Goal: Check status: Check status

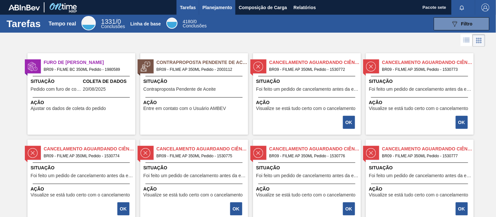
click at [222, 8] on font "Planejamento" at bounding box center [217, 7] width 30 height 5
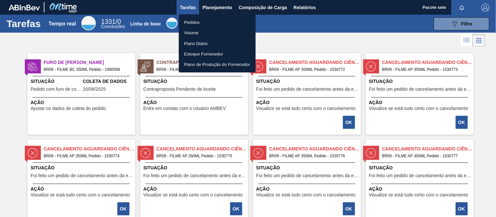
click at [196, 24] on font "Pedidos" at bounding box center [192, 22] width 16 height 5
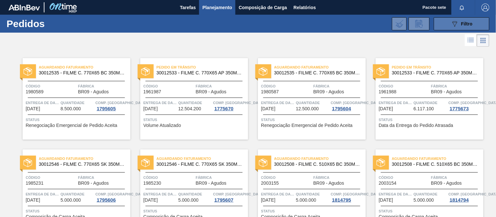
click at [454, 22] on icon at bounding box center [454, 24] width 5 height 6
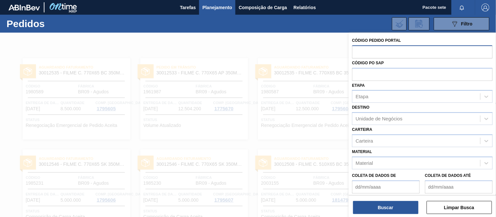
click at [380, 48] on input "text" at bounding box center [422, 51] width 141 height 12
paste input "1985230"
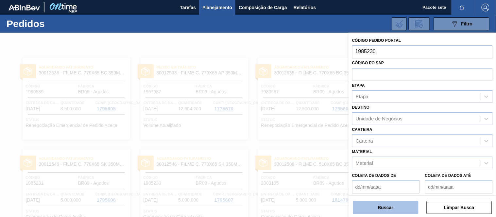
type input "1985230"
click at [378, 207] on font "Buscar" at bounding box center [385, 207] width 15 height 5
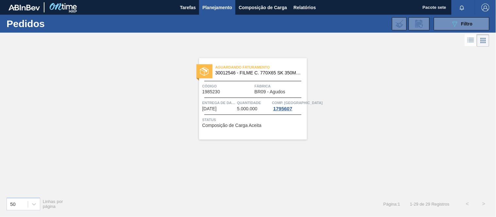
click at [248, 89] on span "Código" at bounding box center [227, 86] width 51 height 7
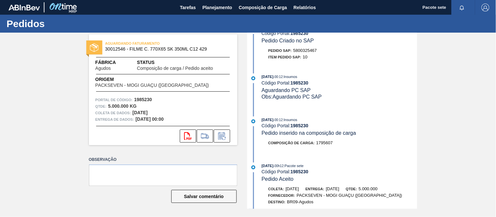
scroll to position [35, 0]
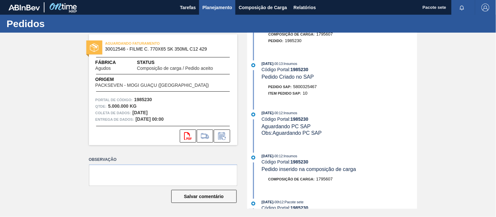
click at [221, 8] on font "Planejamento" at bounding box center [217, 7] width 30 height 5
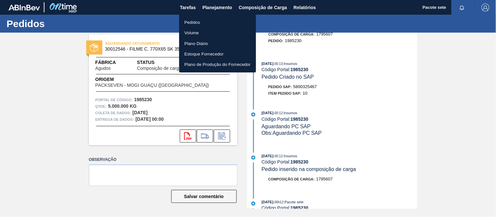
click at [202, 28] on li "Volume" at bounding box center [217, 32] width 77 height 10
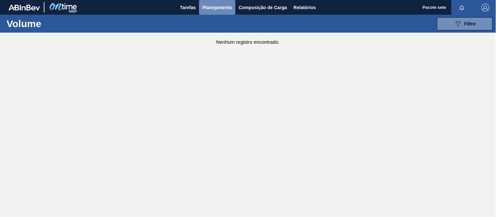
click at [220, 8] on font "Planejamento" at bounding box center [217, 7] width 30 height 5
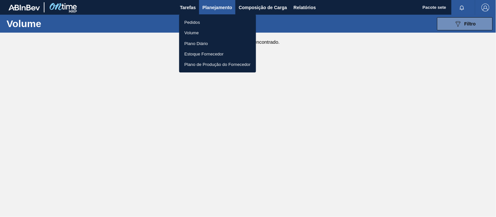
click at [208, 23] on li "Pedidos" at bounding box center [217, 22] width 77 height 10
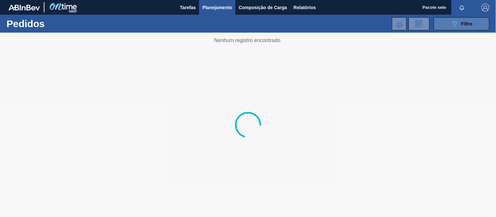
click at [450, 23] on button "089F7B8B-B2A5-4AFE-B5C0-19BA573D28AC Filtro" at bounding box center [462, 23] width 56 height 13
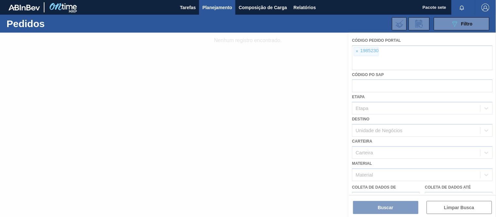
click at [405, 58] on div at bounding box center [248, 125] width 496 height 185
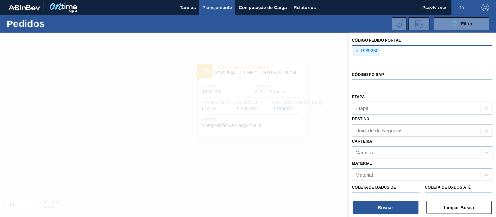
click at [423, 59] on input "text" at bounding box center [422, 64] width 141 height 12
paste input "1997683"
type input "1997683"
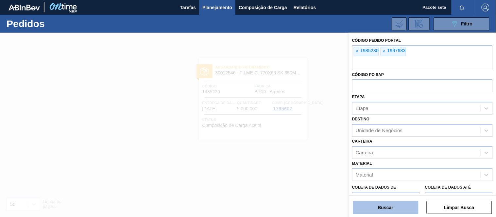
click at [400, 201] on button "Buscar" at bounding box center [385, 207] width 65 height 13
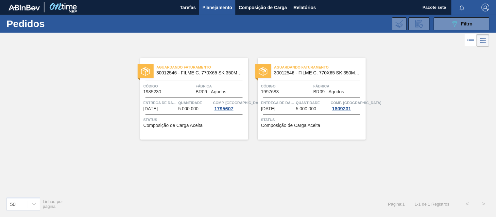
click at [290, 89] on span "Código" at bounding box center [286, 86] width 51 height 7
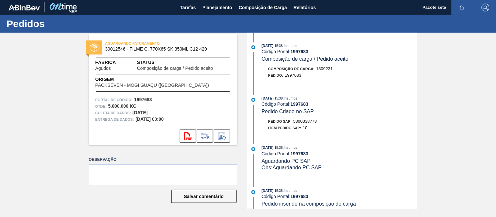
click at [299, 123] on font "5800338773" at bounding box center [305, 121] width 24 height 5
copy font "5800338773"
click at [211, 7] on font "Planejamento" at bounding box center [217, 7] width 30 height 5
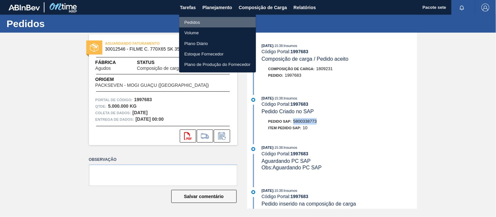
click at [201, 18] on li "Pedidos" at bounding box center [217, 22] width 77 height 10
